Goal: Feedback & Contribution: Leave review/rating

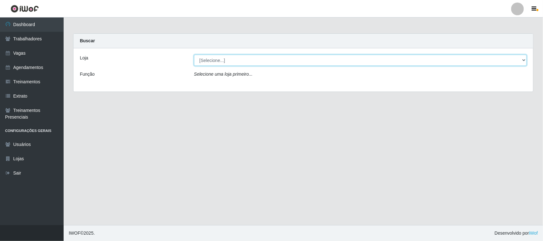
click at [226, 58] on select "[Selecione...] Nordestão - [GEOGRAPHIC_DATA]" at bounding box center [360, 60] width 333 height 11
select select "420"
click at [194, 55] on select "[Selecione...] Nordestão - [GEOGRAPHIC_DATA]" at bounding box center [360, 60] width 333 height 11
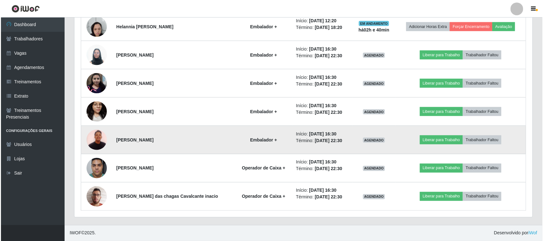
scroll to position [381, 0]
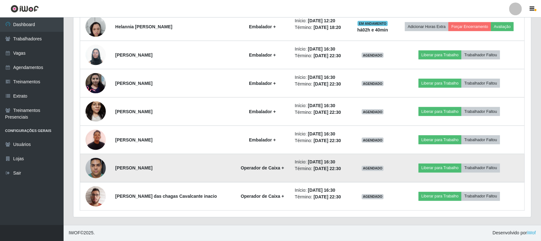
click at [99, 169] on img at bounding box center [96, 168] width 20 height 27
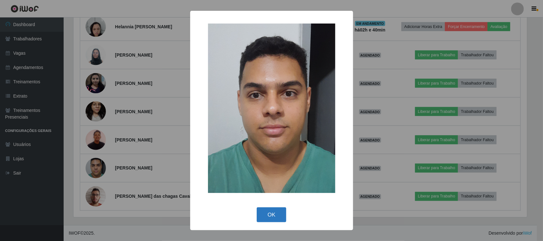
click at [260, 210] on button "OK" at bounding box center [272, 214] width 30 height 15
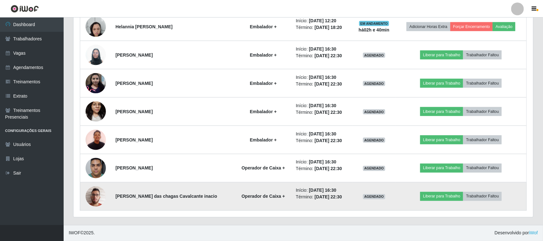
scroll to position [132, 458]
click at [97, 199] on img at bounding box center [96, 196] width 20 height 27
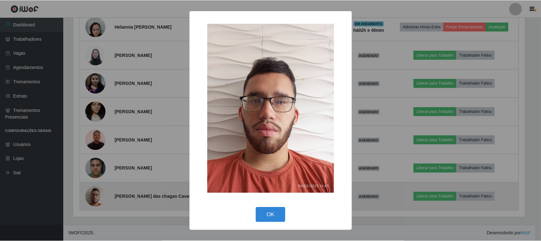
scroll to position [132, 453]
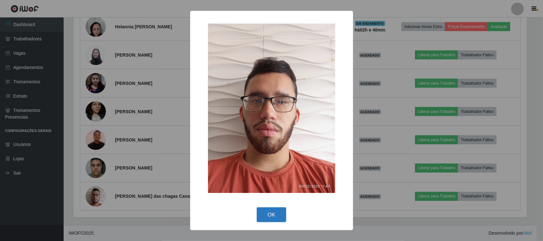
click at [268, 212] on button "OK" at bounding box center [272, 214] width 30 height 15
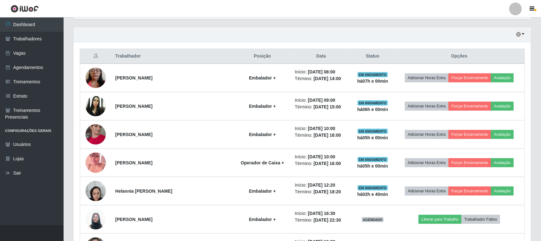
scroll to position [182, 0]
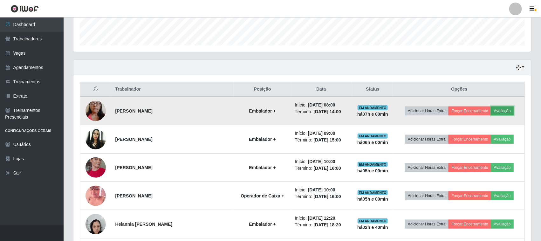
click at [499, 111] on button "Avaliação" at bounding box center [502, 111] width 23 height 9
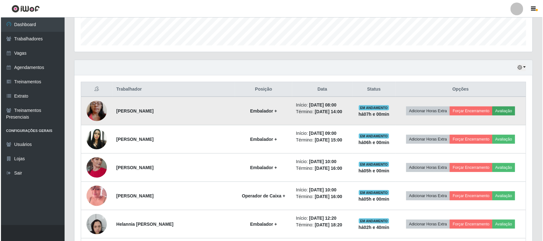
scroll to position [132, 453]
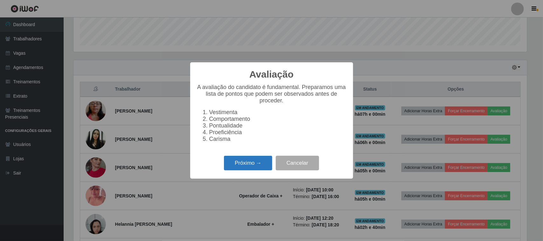
click at [232, 167] on button "Próximo →" at bounding box center [248, 163] width 48 height 15
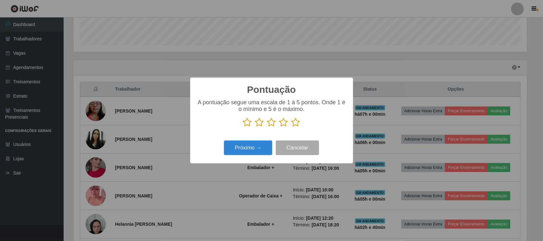
click at [295, 123] on icon at bounding box center [295, 123] width 9 height 10
click at [291, 127] on input "radio" at bounding box center [291, 127] width 0 height 0
click at [263, 147] on button "Próximo →" at bounding box center [248, 148] width 48 height 15
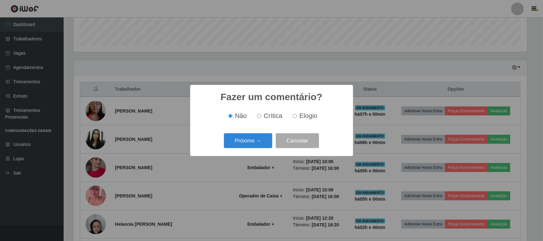
click at [298, 117] on label "Elogio" at bounding box center [303, 115] width 27 height 7
click at [297, 117] on input "Elogio" at bounding box center [294, 116] width 4 height 4
radio input "true"
click at [259, 141] on button "Próximo →" at bounding box center [248, 140] width 48 height 15
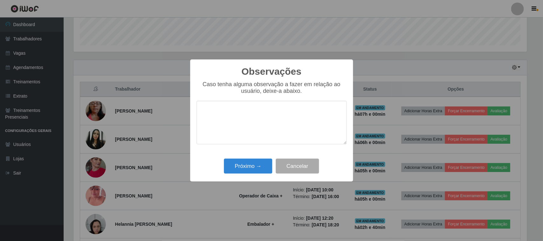
click at [294, 115] on textarea at bounding box center [271, 123] width 150 height 44
type textarea "pontual"
click at [261, 161] on button "Próximo →" at bounding box center [248, 166] width 48 height 15
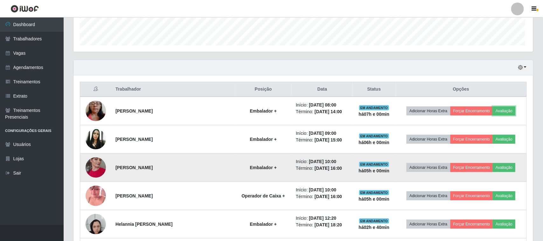
scroll to position [132, 458]
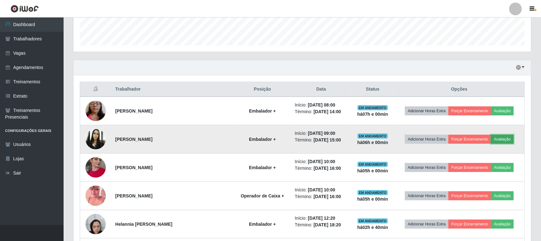
click at [496, 137] on button "Avaliação" at bounding box center [502, 139] width 23 height 9
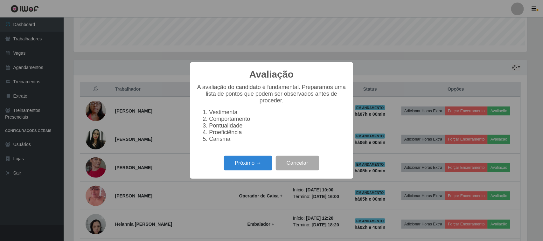
scroll to position [132, 453]
click at [234, 165] on button "Próximo →" at bounding box center [248, 163] width 48 height 15
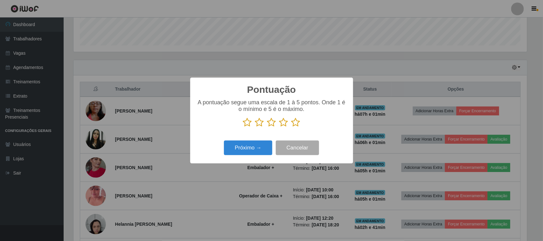
drag, startPoint x: 294, startPoint y: 122, endPoint x: 266, endPoint y: 138, distance: 32.4
click at [294, 123] on icon at bounding box center [295, 123] width 9 height 10
click at [291, 127] on input "radio" at bounding box center [291, 127] width 0 height 0
click at [256, 144] on button "Próximo →" at bounding box center [248, 148] width 48 height 15
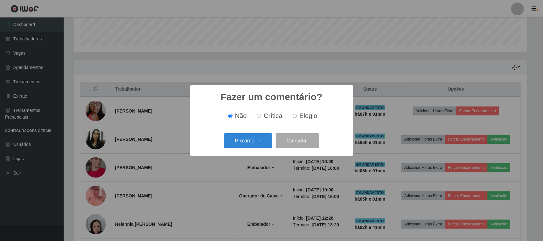
click at [294, 121] on div "Não Crítica Elogio" at bounding box center [271, 116] width 150 height 19
click at [297, 116] on label "Elogio" at bounding box center [303, 115] width 27 height 7
click at [297, 116] on input "Elogio" at bounding box center [294, 116] width 4 height 4
radio input "true"
click at [263, 136] on button "Próximo →" at bounding box center [248, 140] width 48 height 15
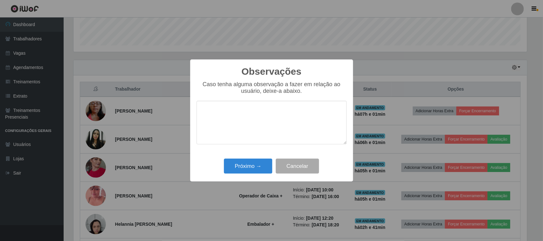
click at [293, 118] on textarea at bounding box center [271, 123] width 150 height 44
type textarea "pontual"
click at [234, 168] on button "Próximo →" at bounding box center [248, 166] width 48 height 15
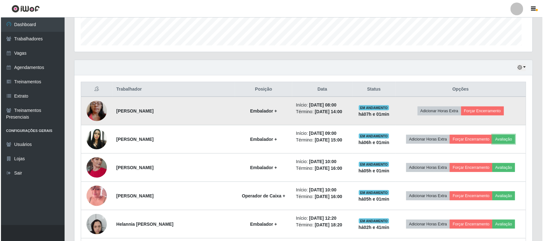
scroll to position [0, 0]
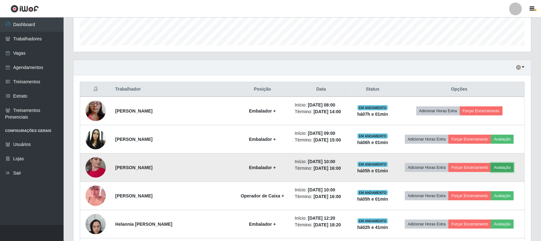
click at [498, 166] on button "Avaliação" at bounding box center [502, 167] width 23 height 9
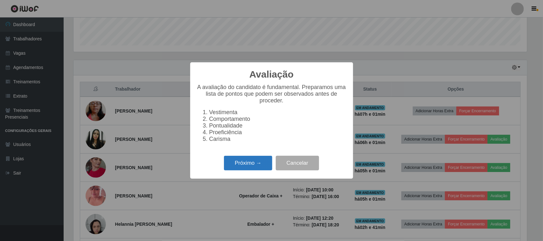
click at [244, 169] on button "Próximo →" at bounding box center [248, 163] width 48 height 15
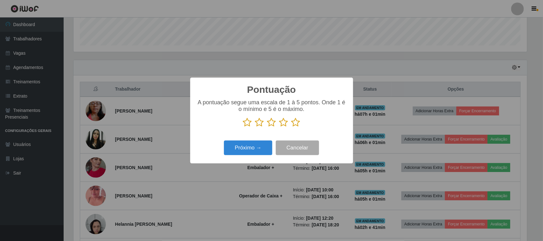
click at [293, 125] on icon at bounding box center [295, 123] width 9 height 10
click at [291, 127] on input "radio" at bounding box center [291, 127] width 0 height 0
click at [258, 146] on button "Próximo →" at bounding box center [248, 148] width 48 height 15
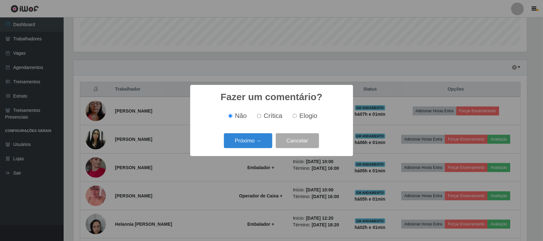
click at [301, 112] on span "Elogio" at bounding box center [308, 115] width 18 height 7
click at [297, 114] on input "Elogio" at bounding box center [294, 116] width 4 height 4
radio input "true"
click at [253, 141] on button "Próximo →" at bounding box center [248, 140] width 48 height 15
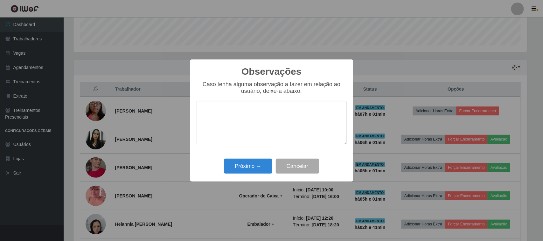
click at [293, 118] on textarea at bounding box center [271, 123] width 150 height 44
type textarea "pontual"
click at [267, 163] on button "Próximo →" at bounding box center [248, 166] width 48 height 15
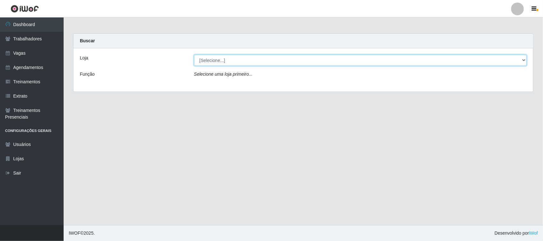
click at [284, 58] on select "[Selecione...] Nordestão - [GEOGRAPHIC_DATA]" at bounding box center [360, 60] width 333 height 11
select select "420"
click at [194, 55] on select "[Selecione...] Nordestão - [GEOGRAPHIC_DATA]" at bounding box center [360, 60] width 333 height 11
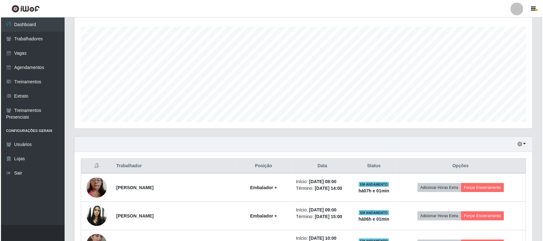
scroll to position [119, 0]
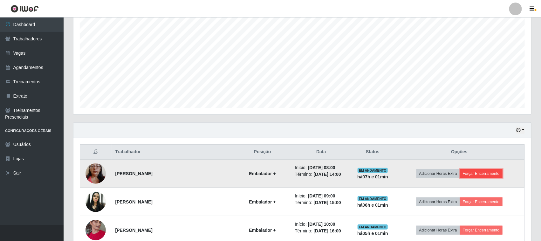
click at [480, 174] on button "Forçar Encerramento" at bounding box center [481, 173] width 43 height 9
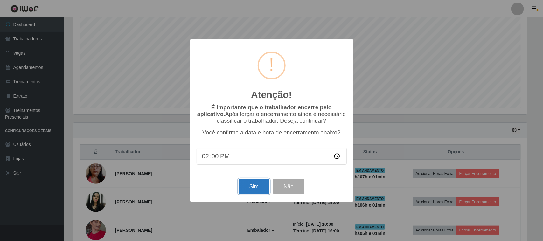
click at [238, 183] on button "Sim" at bounding box center [253, 186] width 31 height 15
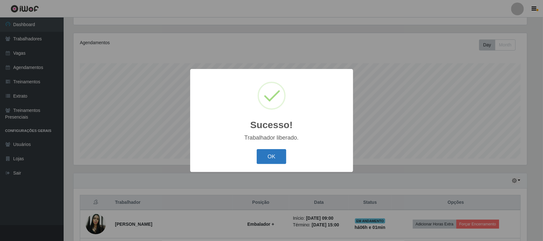
click at [274, 160] on button "OK" at bounding box center [272, 156] width 30 height 15
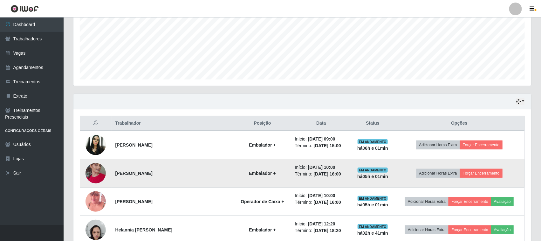
scroll to position [148, 0]
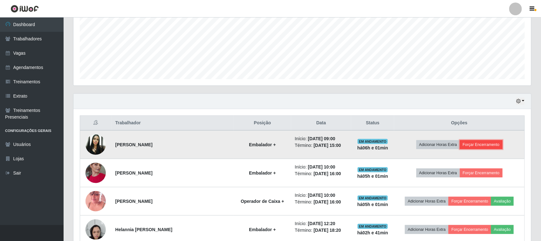
click at [464, 146] on button "Forçar Encerramento" at bounding box center [481, 144] width 43 height 9
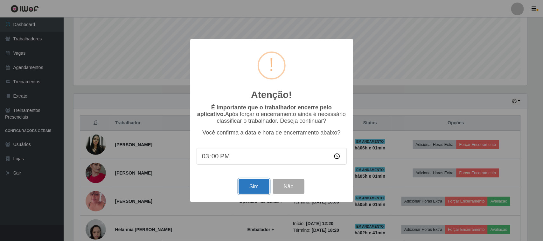
click at [258, 187] on button "Sim" at bounding box center [253, 186] width 31 height 15
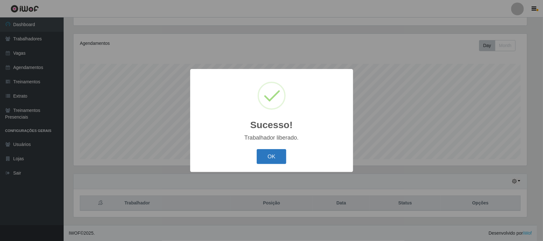
click at [266, 156] on button "OK" at bounding box center [272, 156] width 30 height 15
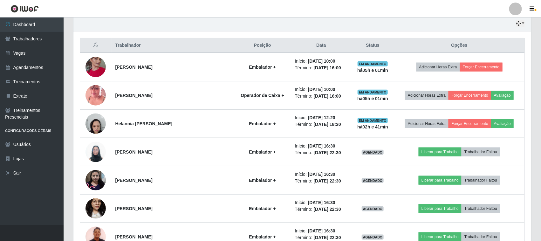
scroll to position [228, 0]
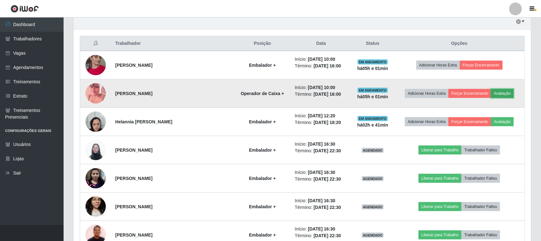
click at [498, 90] on button "Avaliação" at bounding box center [502, 93] width 23 height 9
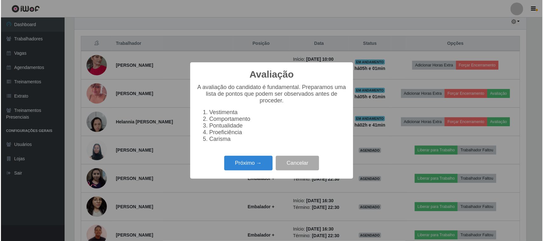
scroll to position [132, 453]
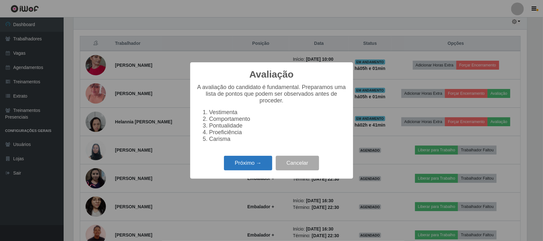
click at [248, 161] on button "Próximo →" at bounding box center [248, 163] width 48 height 15
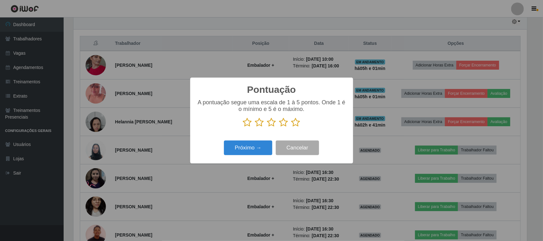
scroll to position [317780, 317458]
click at [299, 126] on icon at bounding box center [295, 123] width 9 height 10
click at [291, 127] on input "radio" at bounding box center [291, 127] width 0 height 0
click at [247, 151] on button "Próximo →" at bounding box center [248, 148] width 48 height 15
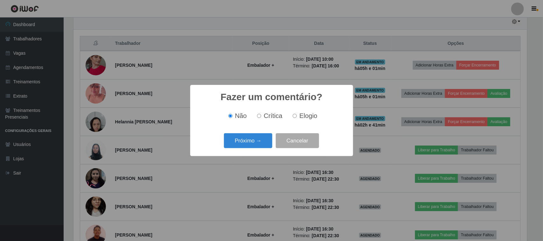
click at [296, 116] on input "Elogio" at bounding box center [294, 116] width 4 height 4
radio input "true"
click at [255, 141] on button "Próximo →" at bounding box center [248, 140] width 48 height 15
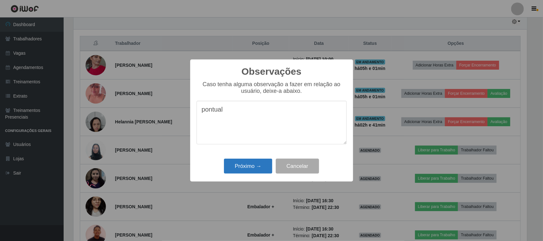
type textarea "pontual"
click at [237, 163] on button "Próximo →" at bounding box center [248, 166] width 48 height 15
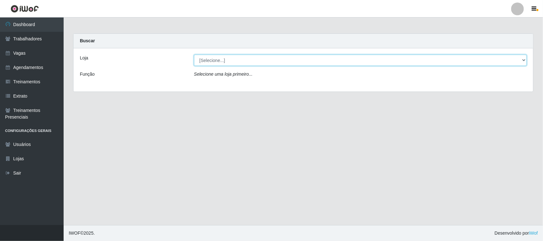
drag, startPoint x: 255, startPoint y: 60, endPoint x: 254, endPoint y: 65, distance: 5.9
click at [255, 60] on select "[Selecione...] Nordestão - [GEOGRAPHIC_DATA]" at bounding box center [360, 60] width 333 height 11
select select "420"
click at [194, 55] on select "[Selecione...] Nordestão - [GEOGRAPHIC_DATA]" at bounding box center [360, 60] width 333 height 11
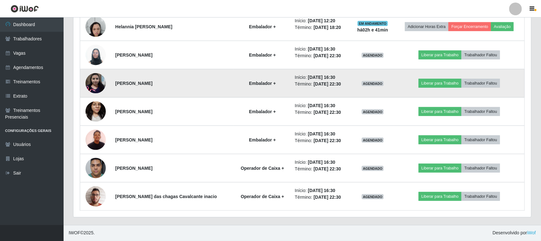
scroll to position [324, 0]
